Goal: Task Accomplishment & Management: Use online tool/utility

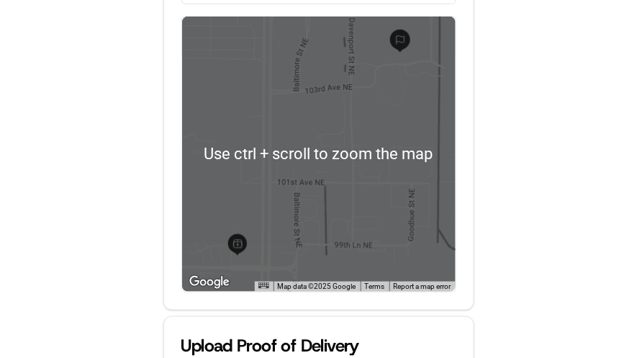
scroll to position [400, 0]
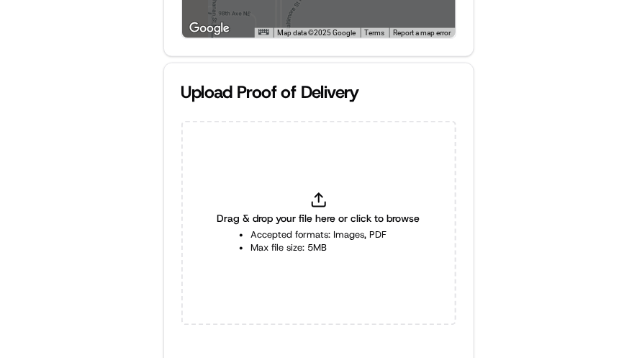
click at [300, 220] on span "Drag & drop your file here or click to browse" at bounding box center [318, 219] width 203 height 14
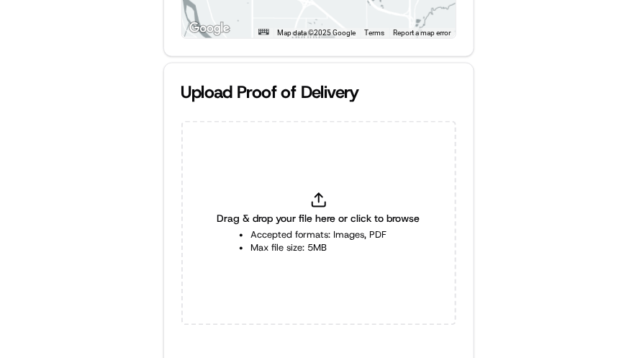
type input "C:\fakepath\9000369969894f7b8bf58ae70b885fa1 (1).jpg"
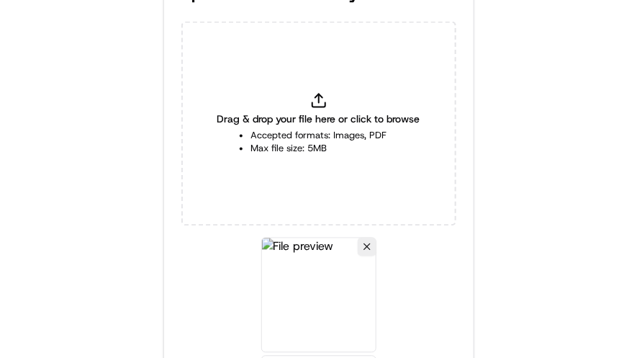
scroll to position [582, 0]
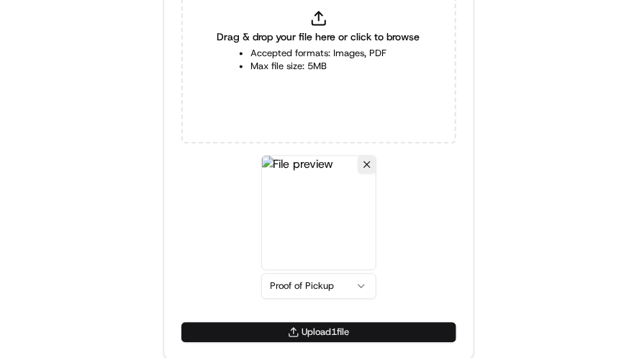
click at [341, 330] on button "Upload 1 file" at bounding box center [318, 332] width 275 height 20
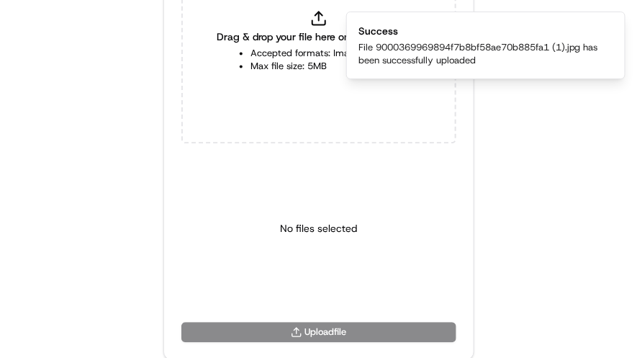
click at [270, 41] on span "Drag & drop your file here or click to browse" at bounding box center [318, 37] width 203 height 14
type input "C:\fakepath\1e3056e782ca4a739811e1d388a20861.jpg"
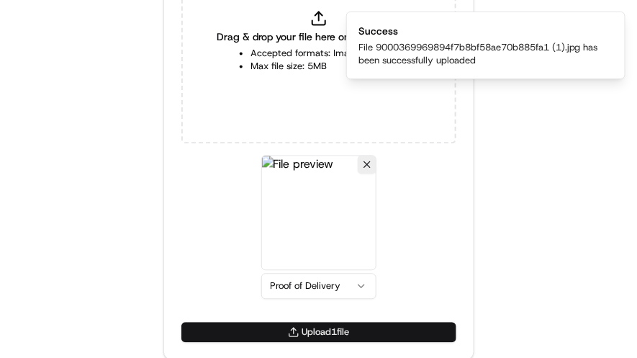
click at [369, 326] on button "Upload 1 file" at bounding box center [318, 332] width 275 height 20
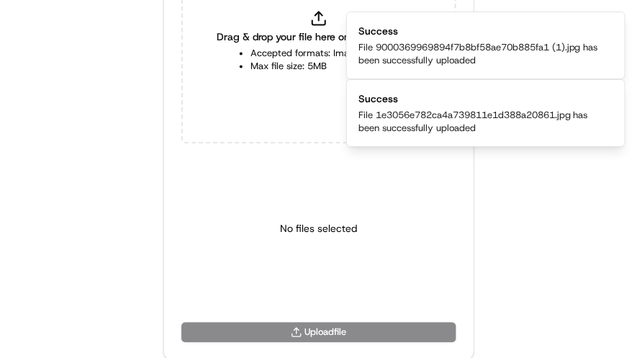
drag, startPoint x: 142, startPoint y: 115, endPoint x: 63, endPoint y: 107, distance: 78.9
